Goal: Communication & Community: Answer question/provide support

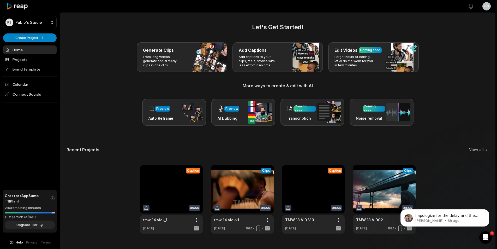
click at [173, 209] on link at bounding box center [171, 199] width 63 height 68
click at [489, 234] on div "Open Intercom Messenger" at bounding box center [485, 236] width 17 height 17
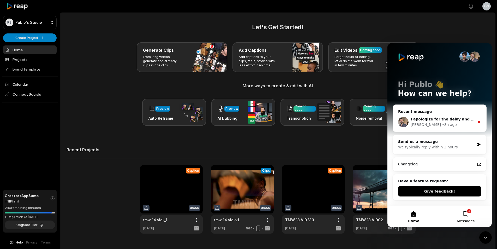
click at [471, 214] on button "1 Messages" at bounding box center [465, 216] width 52 height 21
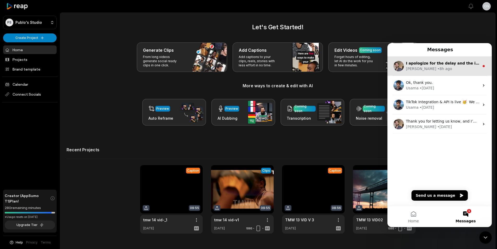
click at [444, 60] on div "I apologize for the delay and the inconvenience you’re experiencing with your v…" at bounding box center [439, 65] width 104 height 19
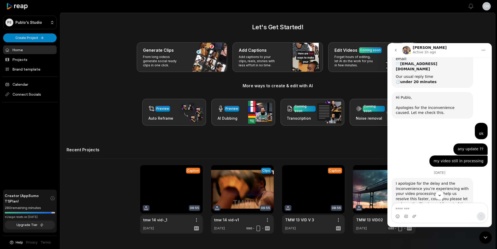
scroll to position [92, 0]
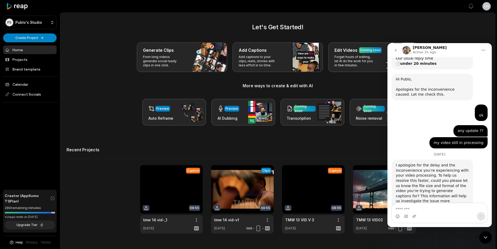
click at [179, 194] on link at bounding box center [171, 199] width 63 height 68
click at [200, 220] on link at bounding box center [171, 199] width 63 height 68
click at [181, 190] on link at bounding box center [171, 199] width 63 height 68
click at [180, 190] on link at bounding box center [171, 199] width 63 height 68
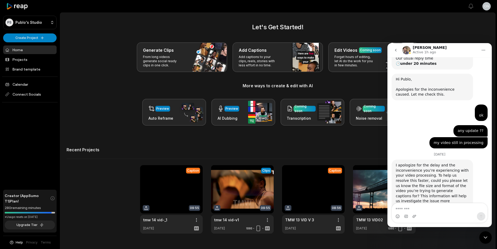
click at [180, 190] on link at bounding box center [171, 199] width 63 height 68
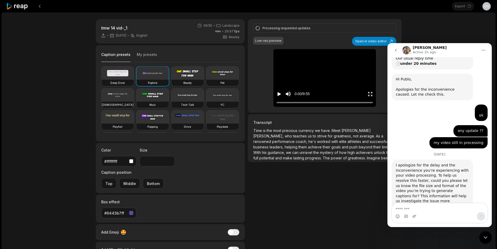
click at [82, 248] on div "tmw 14 vid-_1 [DATE] English en 09:55 Landscape 29.97 fps Beasty Caption preset…" at bounding box center [249, 155] width 494 height 284
